Goal: Use online tool/utility

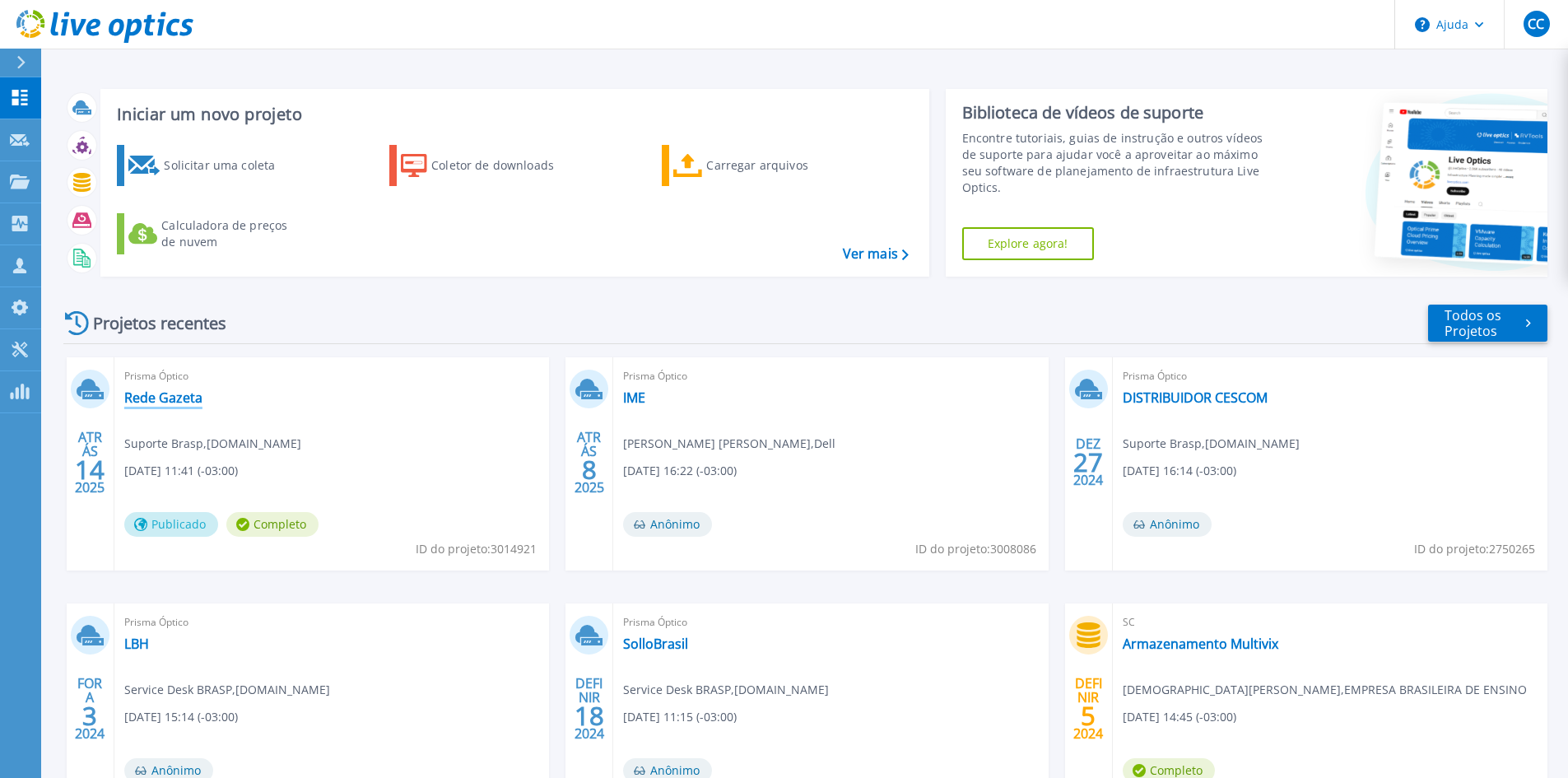
click at [139, 399] on font "Rede Gazeta" at bounding box center [164, 398] width 79 height 18
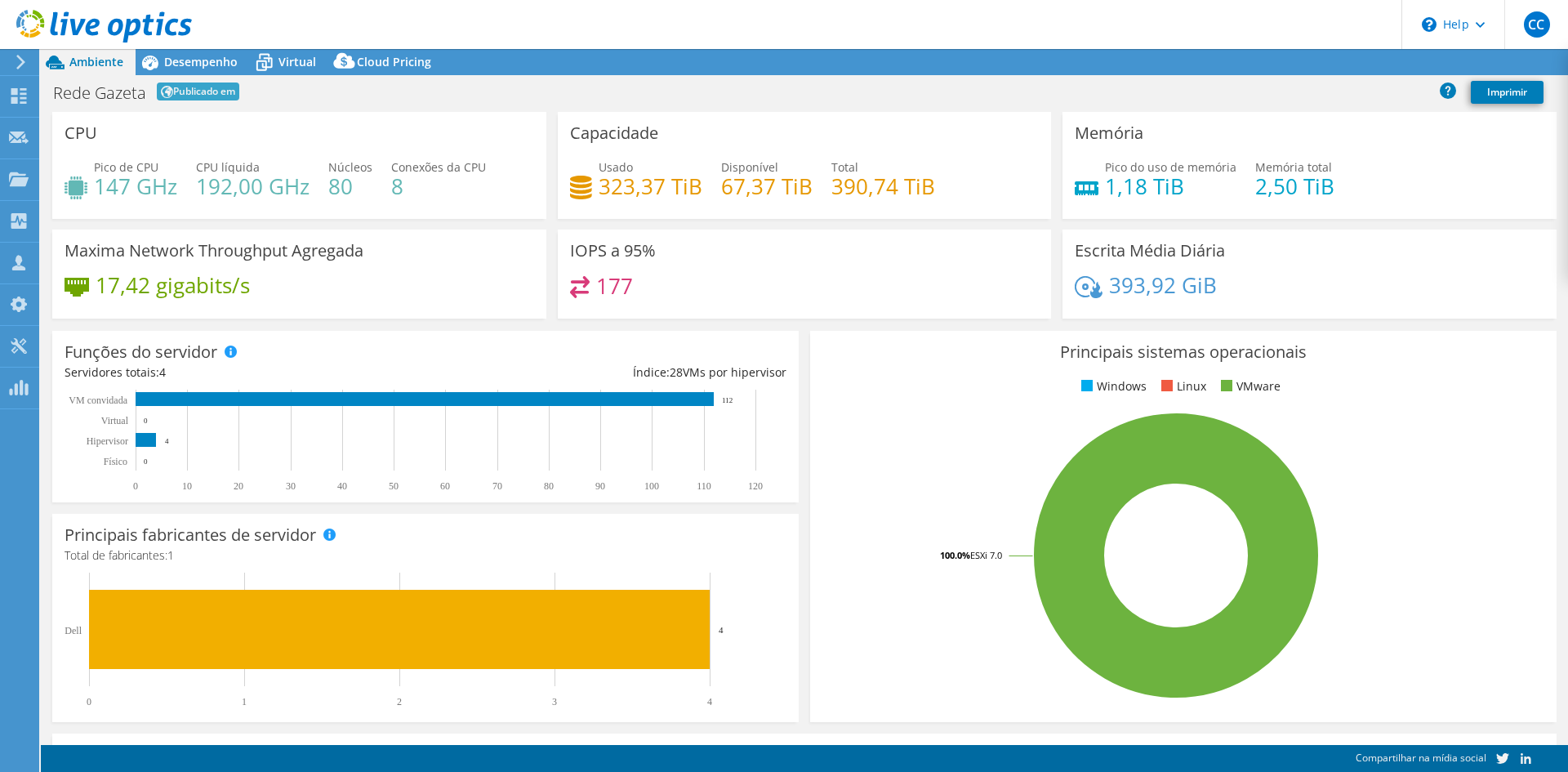
select select "USD"
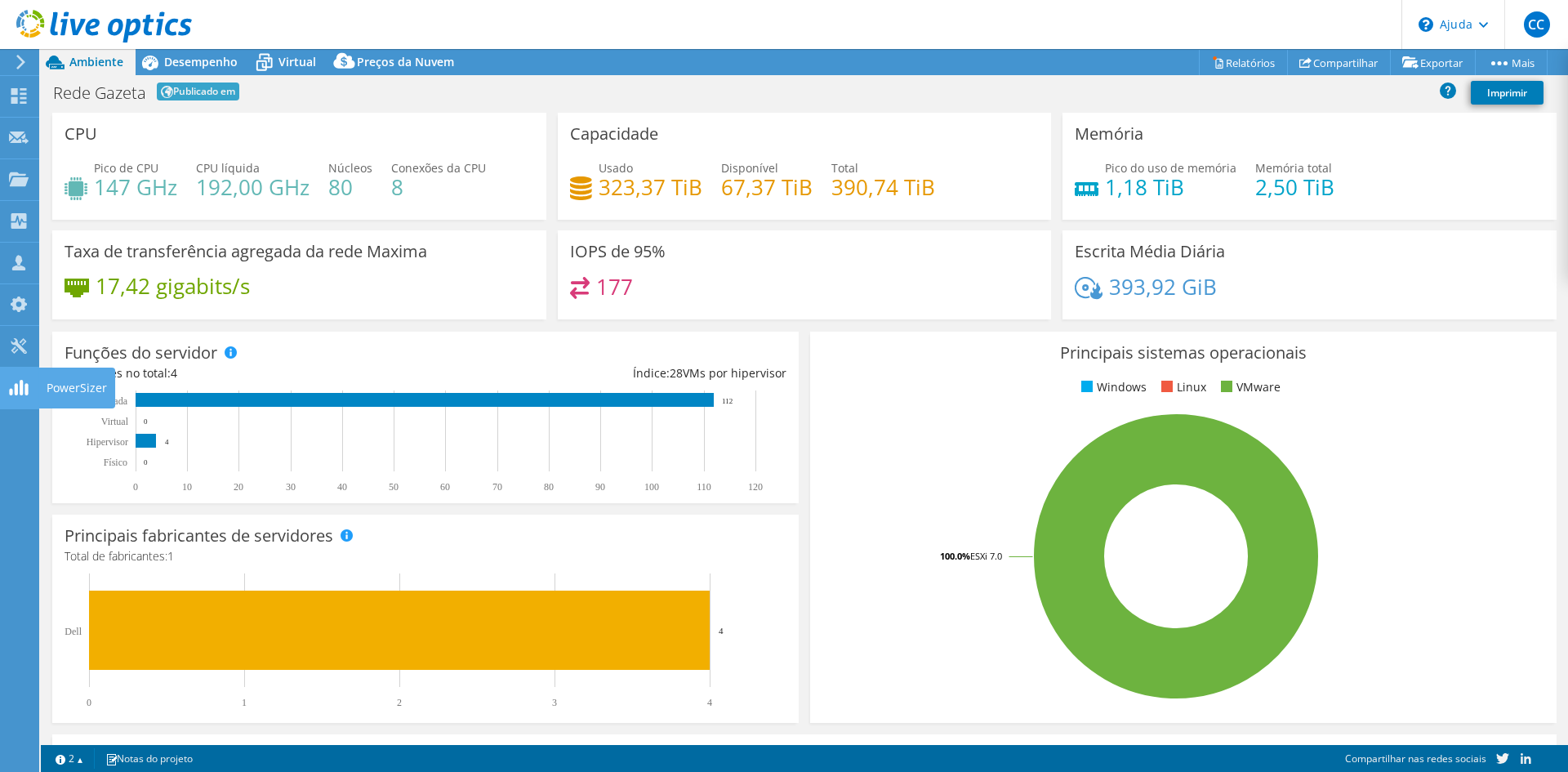
click at [52, 393] on font "PowerSizer" at bounding box center [77, 388] width 61 height 15
click at [70, 396] on div "PowerSizer" at bounding box center [76, 388] width 77 height 41
click at [20, 387] on icon at bounding box center [18, 388] width 20 height 15
click at [20, 347] on use at bounding box center [18, 346] width 15 height 15
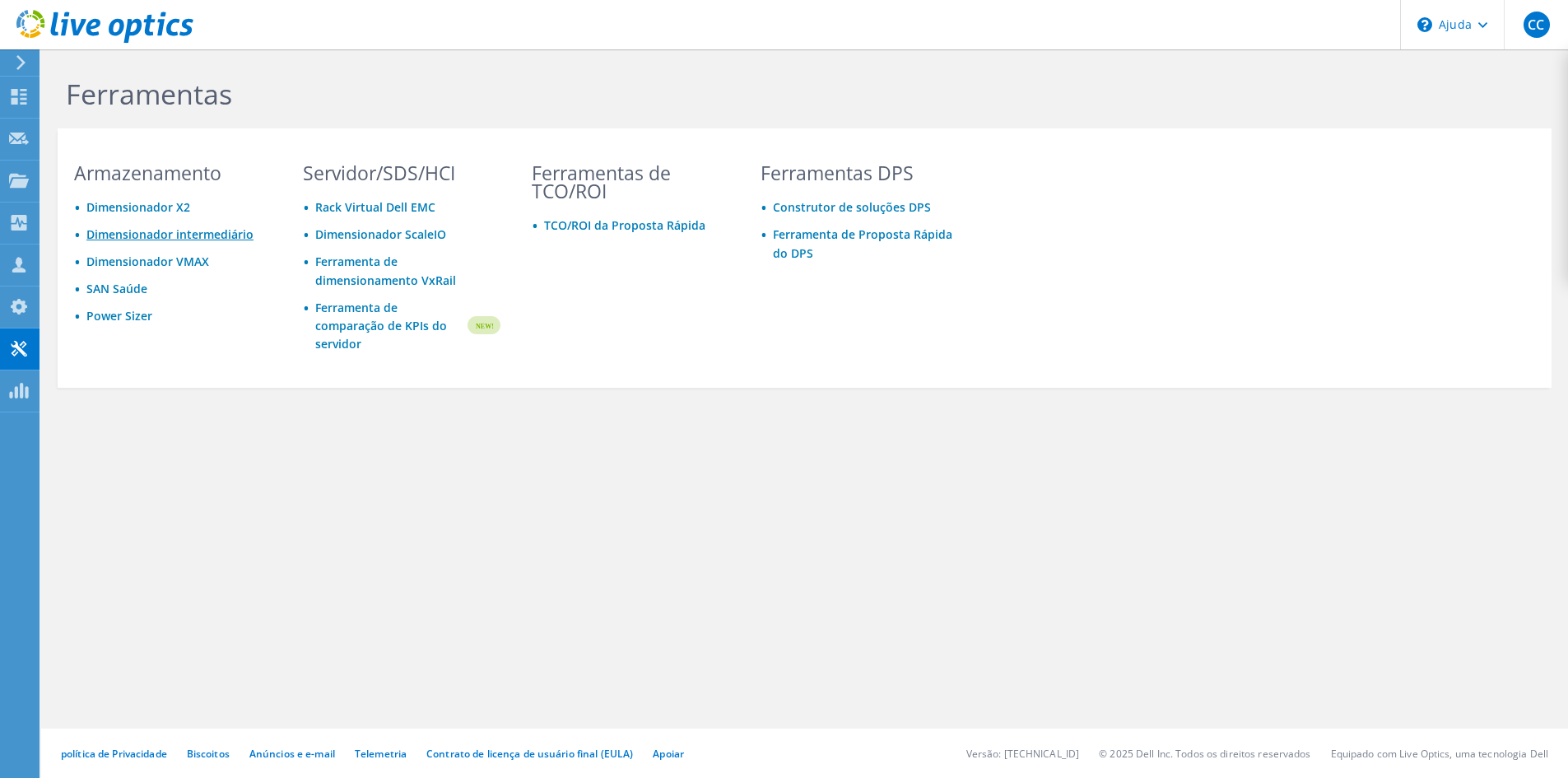
click at [138, 237] on font "Dimensionador intermediário" at bounding box center [170, 234] width 167 height 15
click at [182, 238] on font "Dimensionador intermediário" at bounding box center [170, 234] width 167 height 15
